Goal: Obtain resource: Download file/media

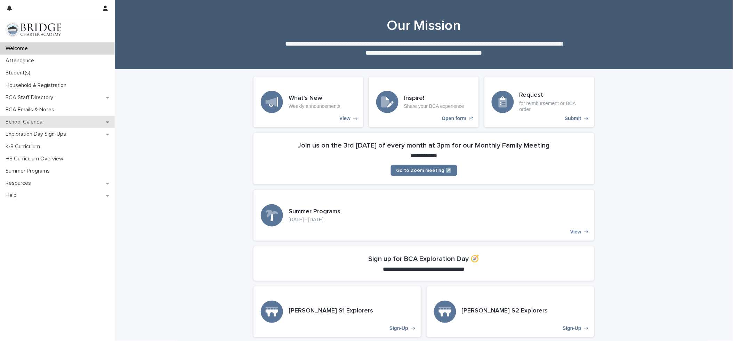
click at [29, 119] on p "School Calendar" at bounding box center [26, 122] width 47 height 7
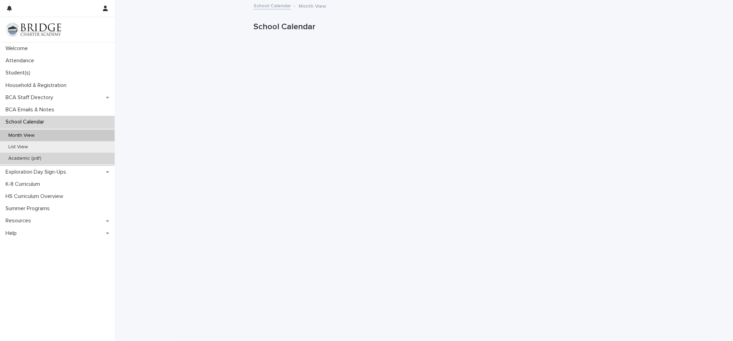
click at [22, 159] on p "Academic (pdf)" at bounding box center [25, 159] width 44 height 6
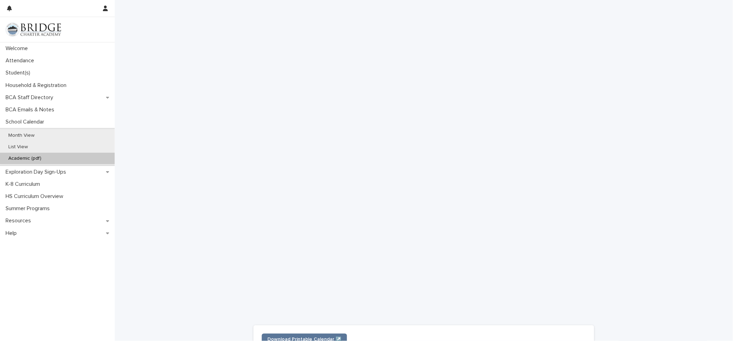
scroll to position [111, 0]
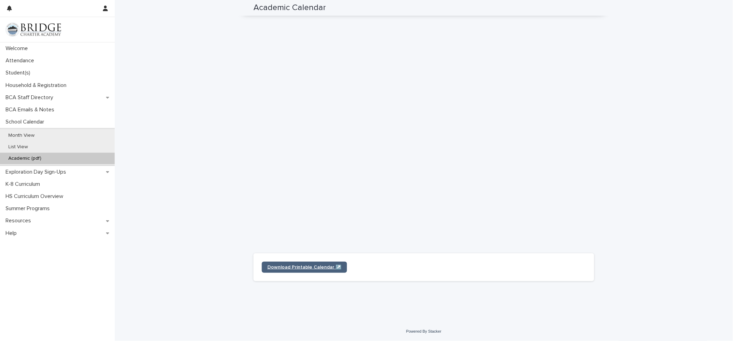
click at [310, 265] on span "Download Printable Calendar ↗️" at bounding box center [305, 267] width 74 height 5
click at [336, 266] on span "Download Printable Calendar ↗️" at bounding box center [305, 267] width 74 height 5
click at [21, 135] on p "Month View" at bounding box center [21, 136] width 37 height 6
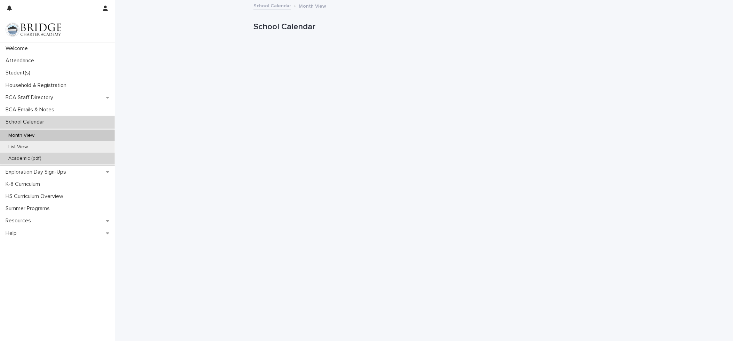
click at [24, 157] on p "Academic (pdf)" at bounding box center [25, 159] width 44 height 6
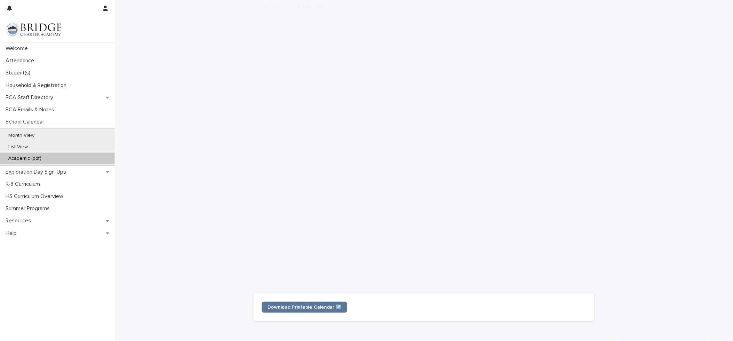
scroll to position [111, 0]
